Goal: Information Seeking & Learning: Learn about a topic

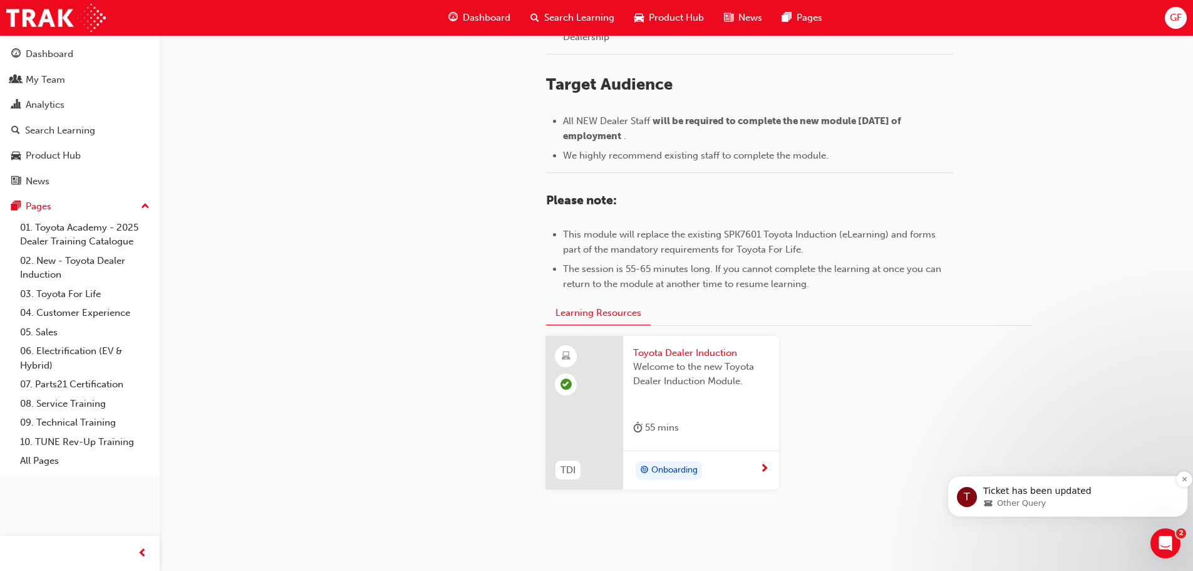
click at [1142, 497] on div "Other Query" at bounding box center [1077, 502] width 189 height 11
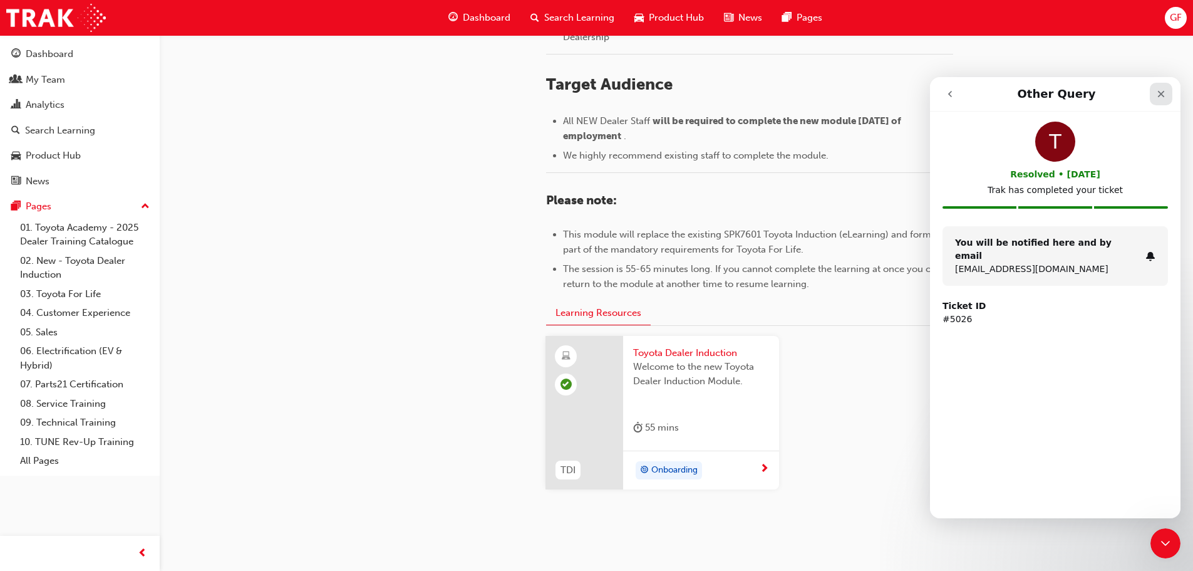
click at [1160, 93] on icon "Close" at bounding box center [1161, 94] width 7 height 7
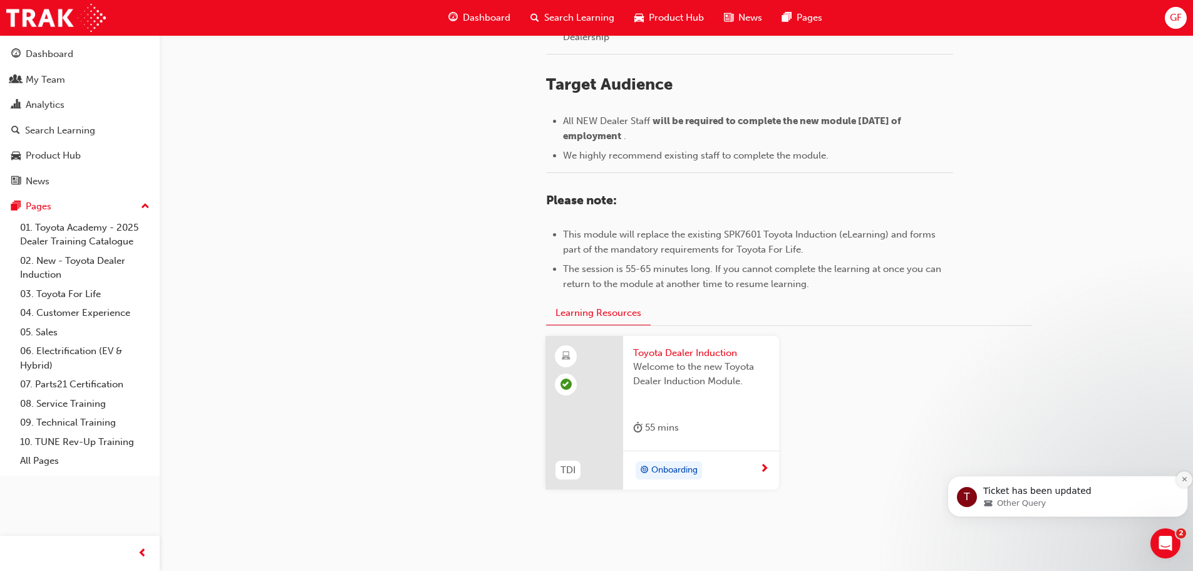
click at [1182, 477] on icon "Dismiss notification" at bounding box center [1184, 479] width 4 height 4
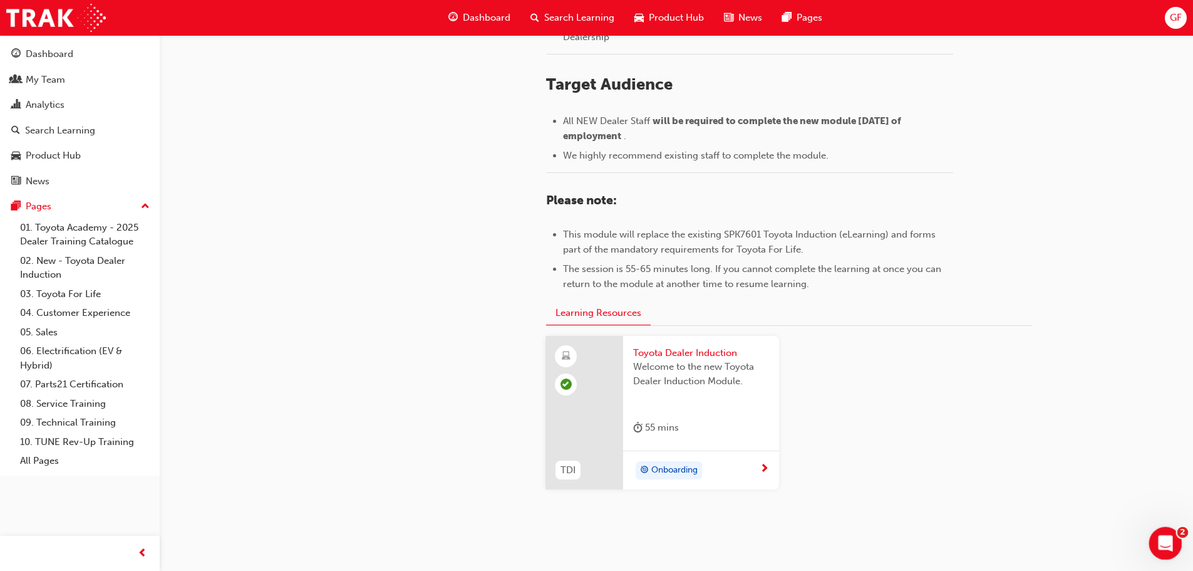
click at [1165, 546] on icon "Open Intercom Messenger" at bounding box center [1164, 541] width 21 height 21
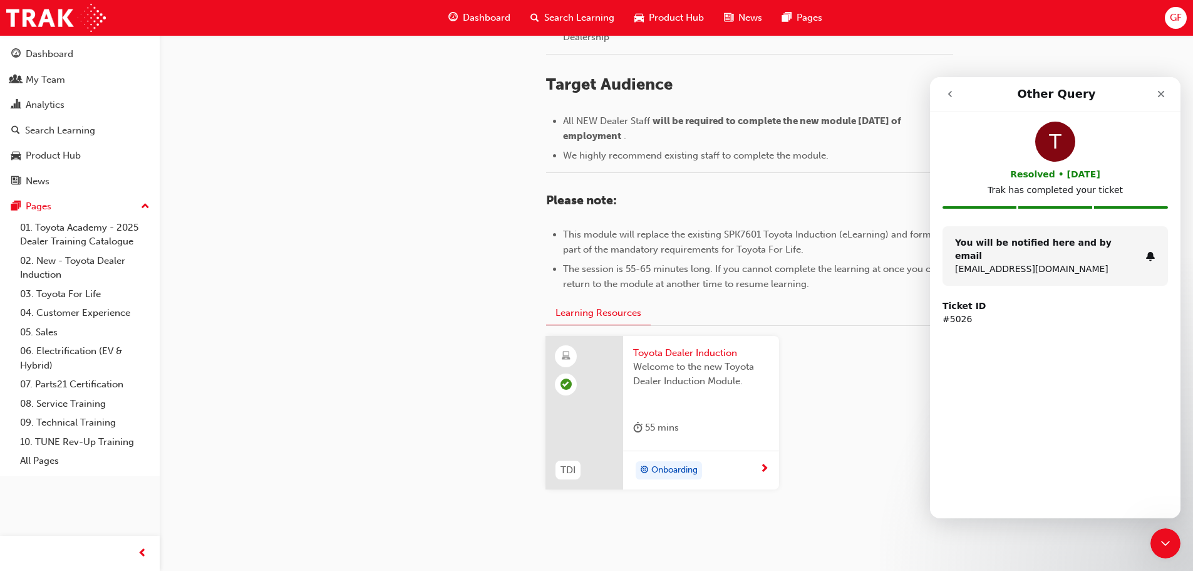
click at [946, 93] on icon "go back" at bounding box center [950, 94] width 10 height 10
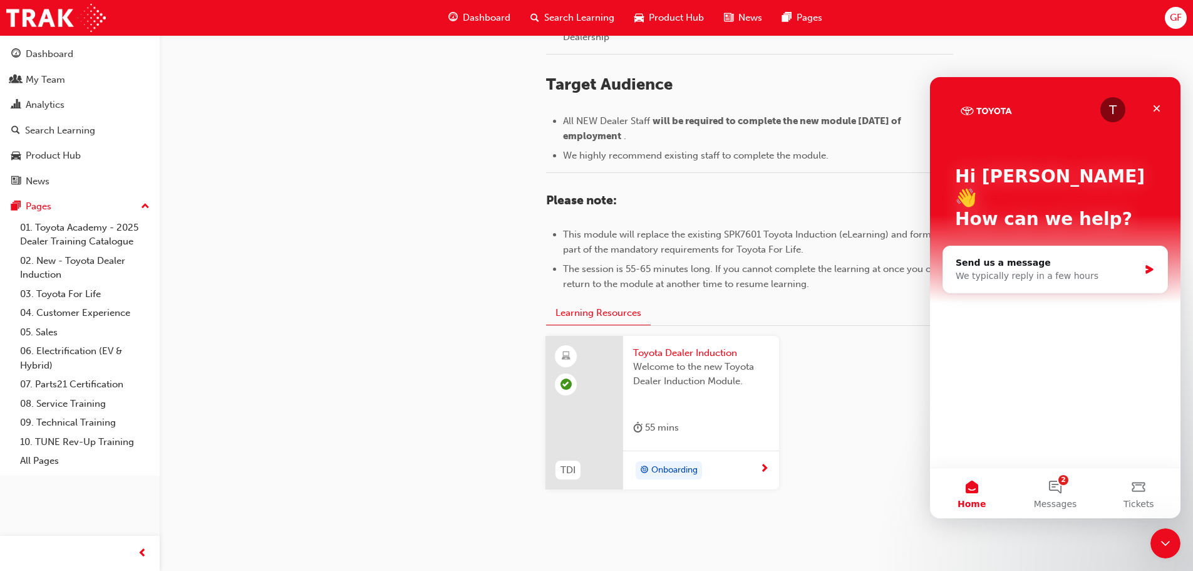
click at [970, 493] on button "Home" at bounding box center [971, 493] width 83 height 50
click at [1161, 537] on icon "Close Intercom Messenger" at bounding box center [1163, 541] width 15 height 15
